Goal: Contribute content

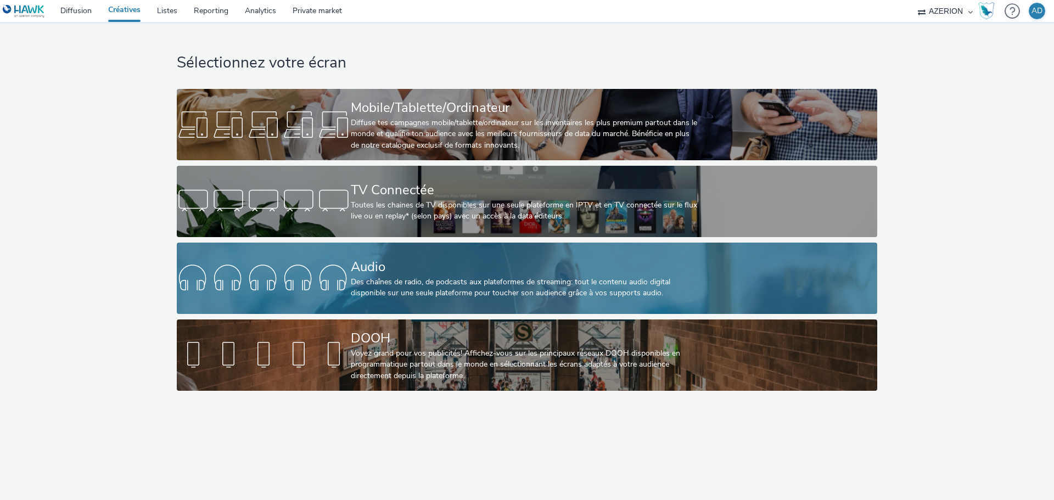
click at [475, 274] on div "Audio" at bounding box center [525, 267] width 348 height 19
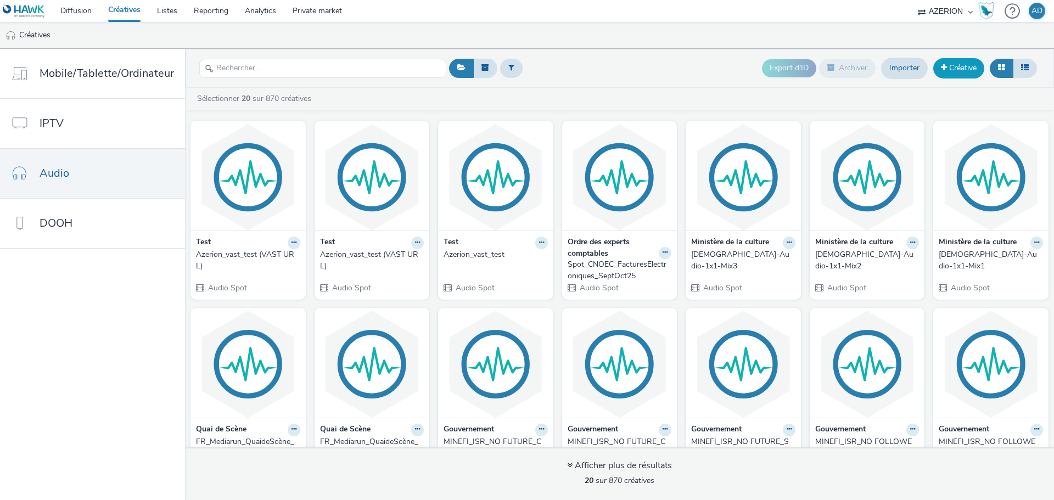
click at [964, 74] on link "Créative" at bounding box center [959, 68] width 51 height 20
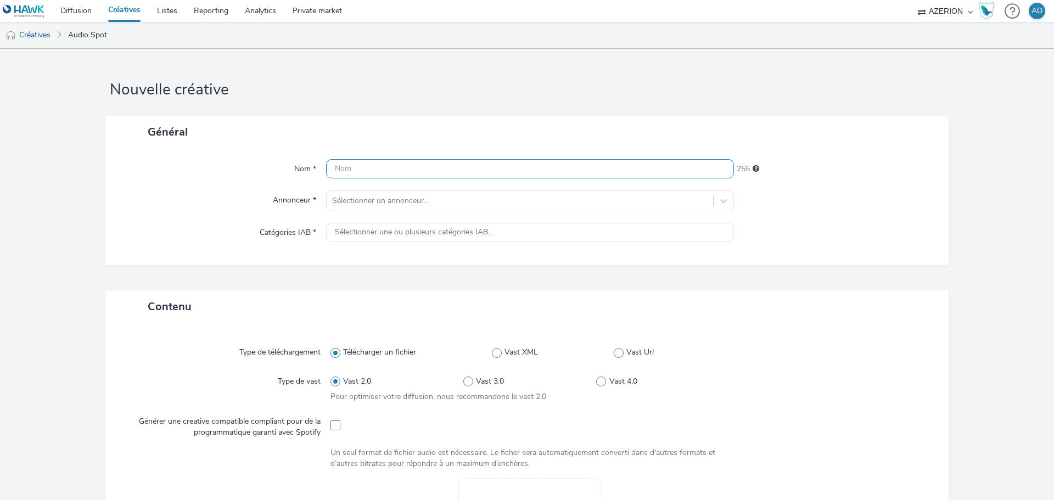
click at [357, 173] on input "text" at bounding box center [530, 168] width 408 height 19
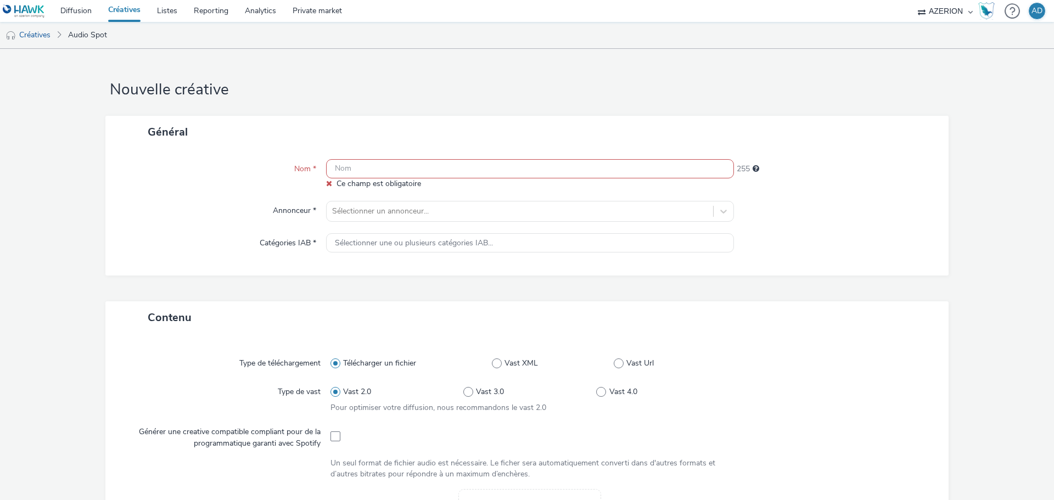
paste input "ChanelFSH_SEPT-[DATE]"
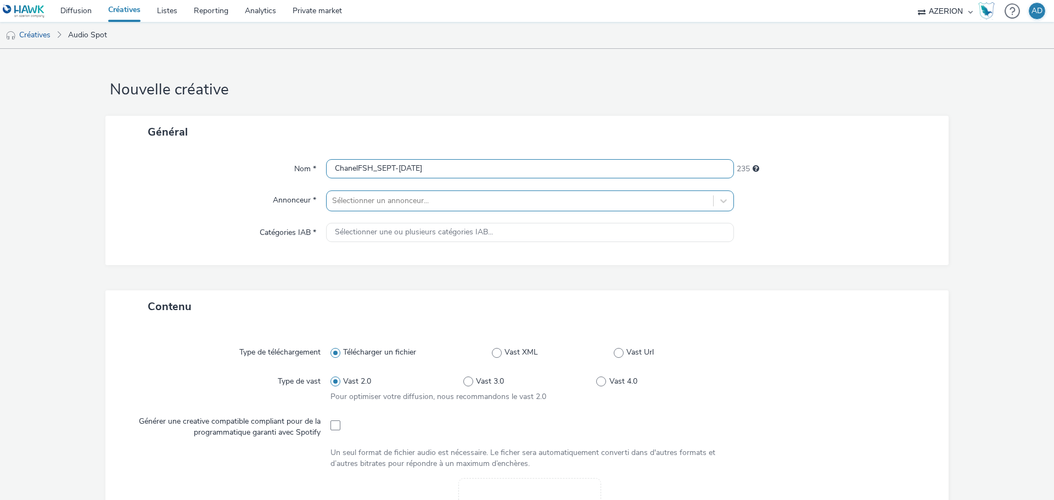
type input "ChanelFSH_SEPT-[DATE]"
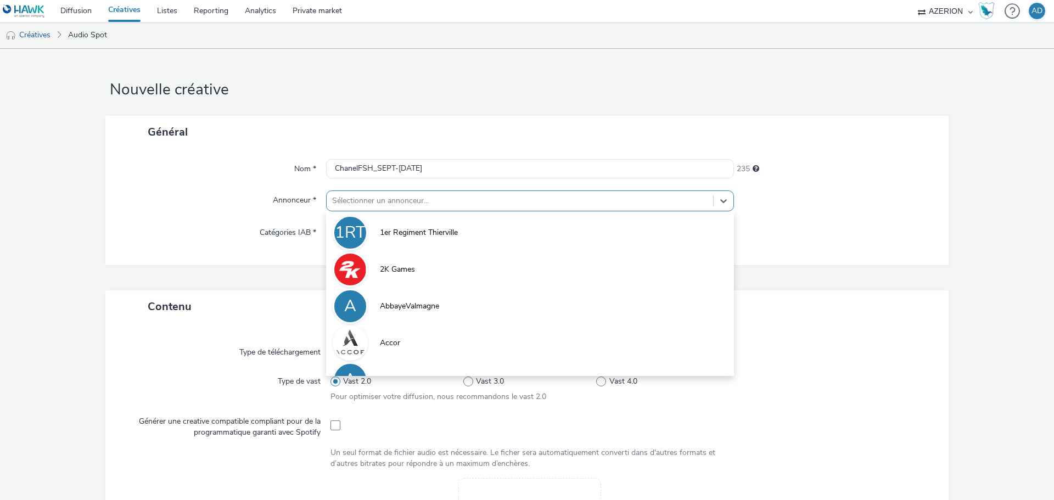
click at [467, 199] on div at bounding box center [520, 200] width 376 height 13
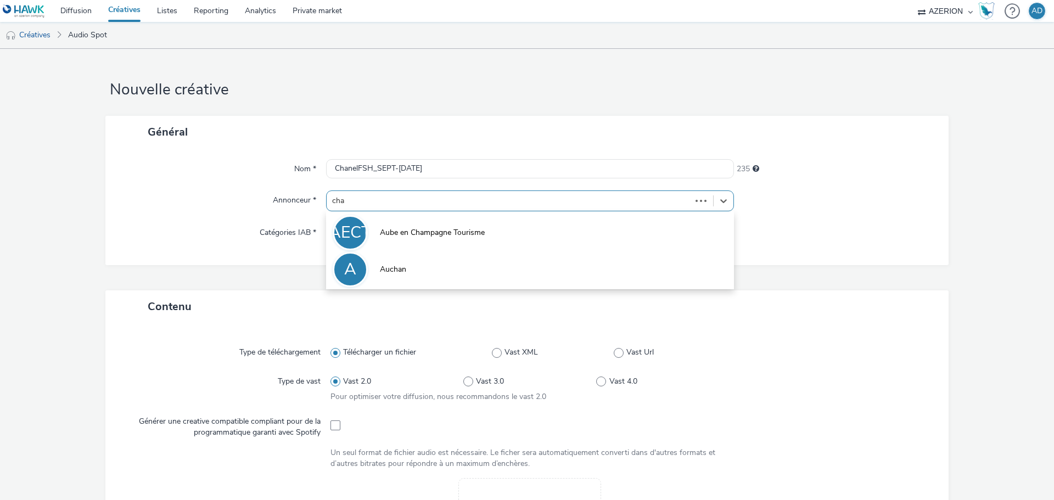
type input "chan"
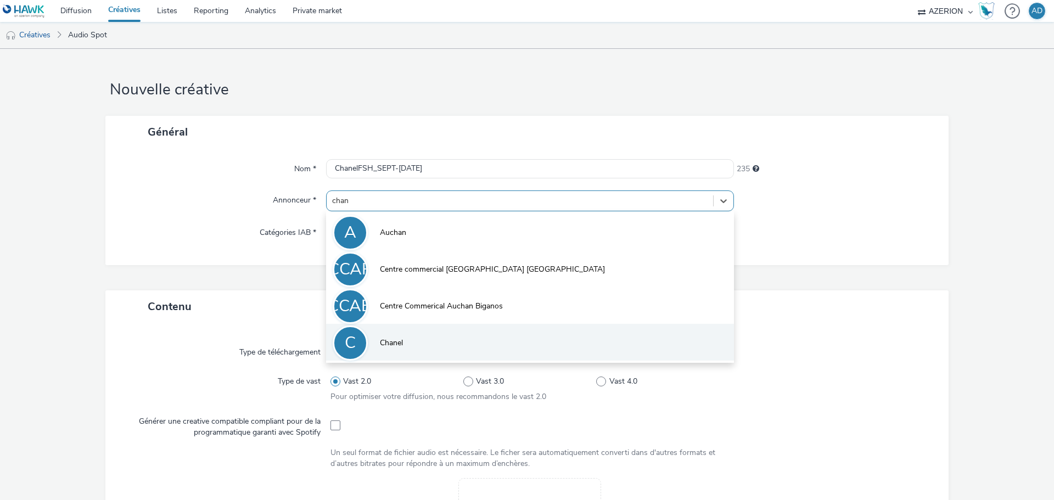
click at [415, 346] on li "C Chanel" at bounding box center [530, 342] width 408 height 37
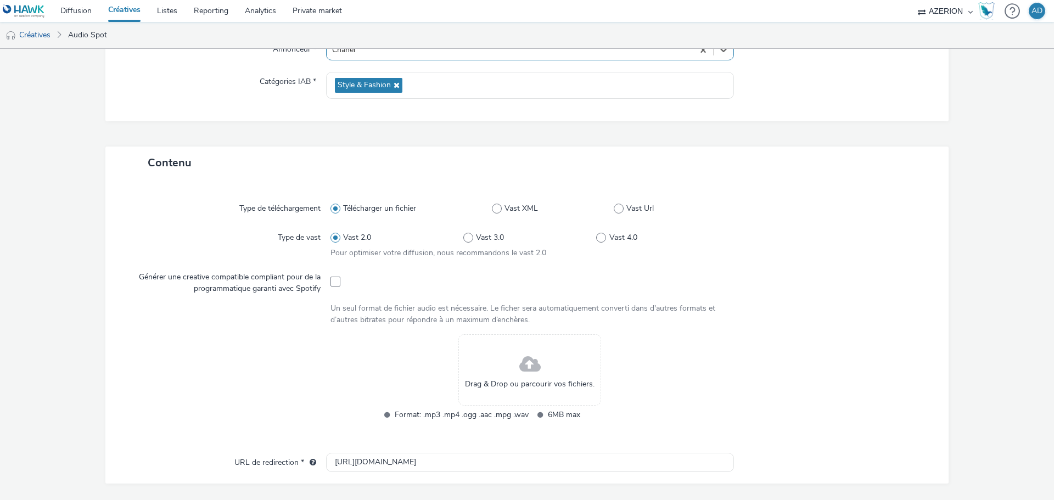
scroll to position [220, 0]
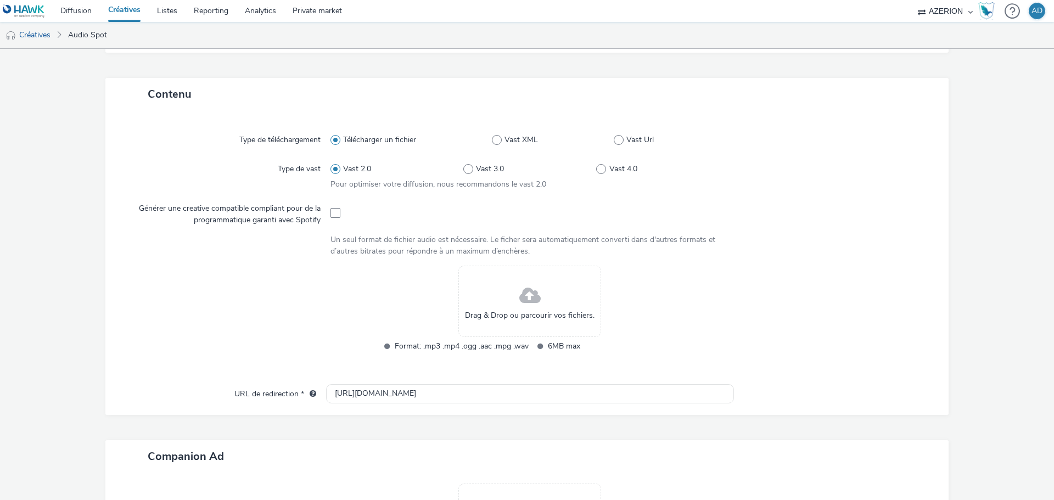
click at [538, 305] on div "Drag & Drop ou parcourir vos fichiers." at bounding box center [530, 301] width 143 height 71
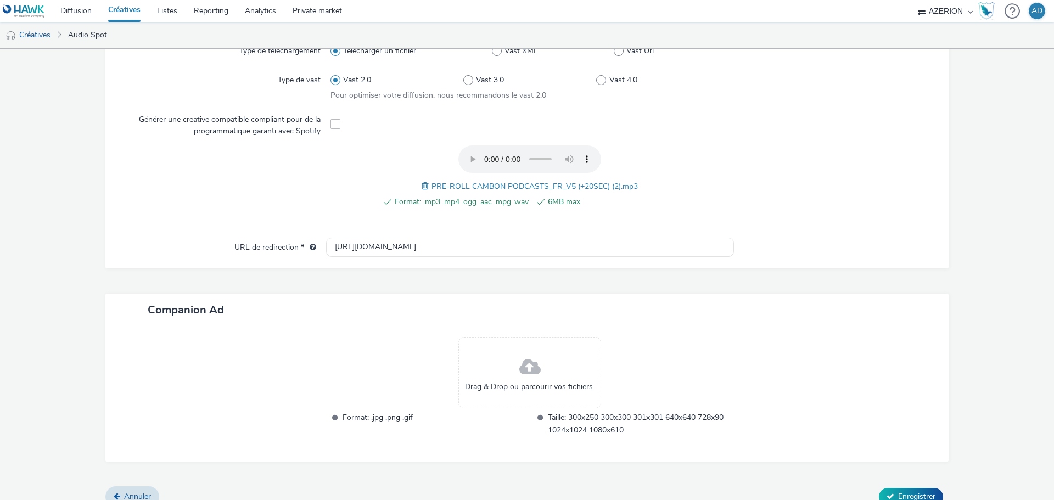
scroll to position [323, 0]
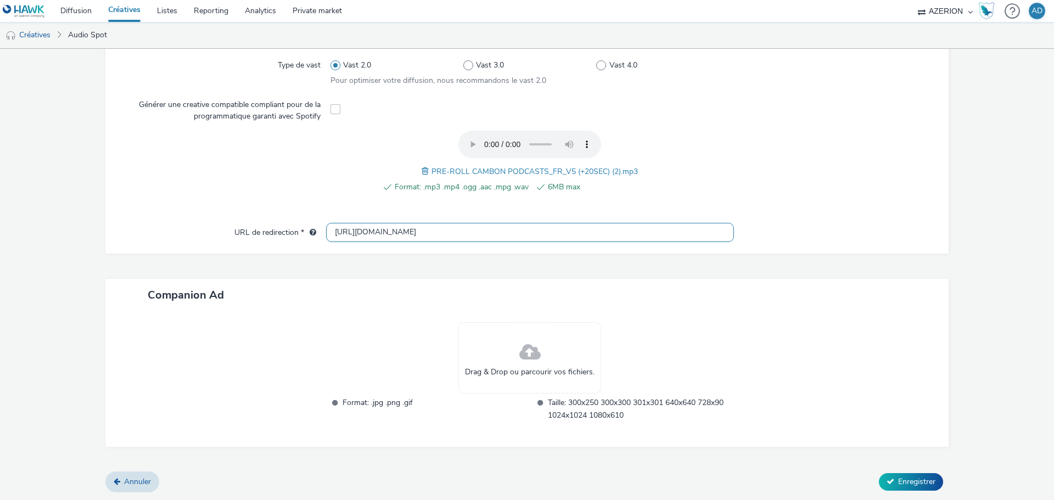
click at [346, 230] on input "[URL][DOMAIN_NAME]" at bounding box center [530, 232] width 408 height 19
type input "[URL][DOMAIN_NAME]"
click at [795, 232] on div at bounding box center [836, 233] width 204 height 20
click at [906, 484] on span "Enregistrer" at bounding box center [916, 482] width 37 height 10
